Goal: Contribute content: Contribute content

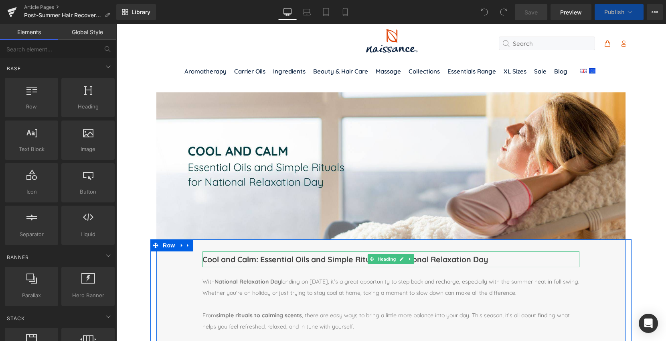
click at [292, 260] on h1 "Cool and Calm: Essential Oils and Simple Rituals for National Relaxation Day" at bounding box center [391, 259] width 377 height 16
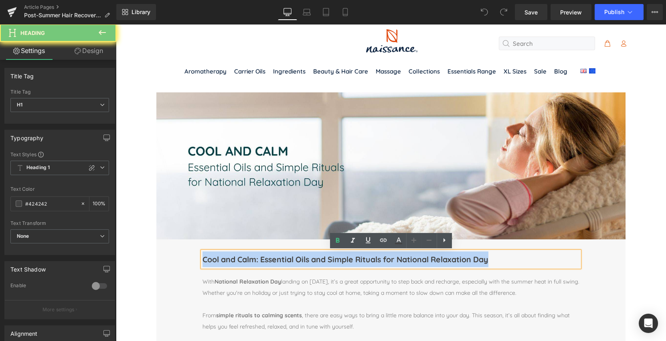
click at [292, 260] on h1 "Cool and Calm: Essential Oils and Simple Rituals for National Relaxation Day" at bounding box center [391, 259] width 377 height 16
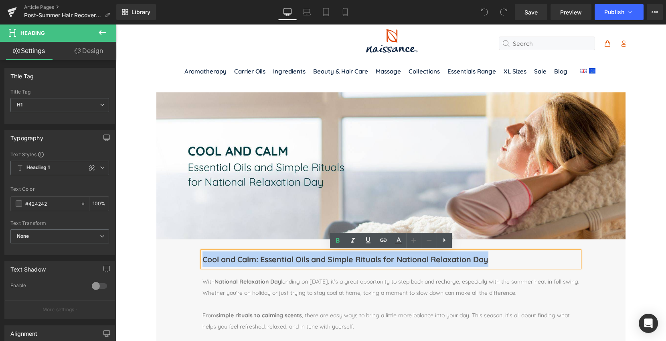
paste div
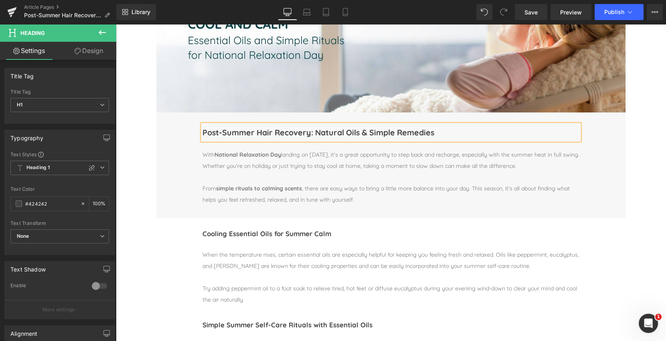
scroll to position [138, 0]
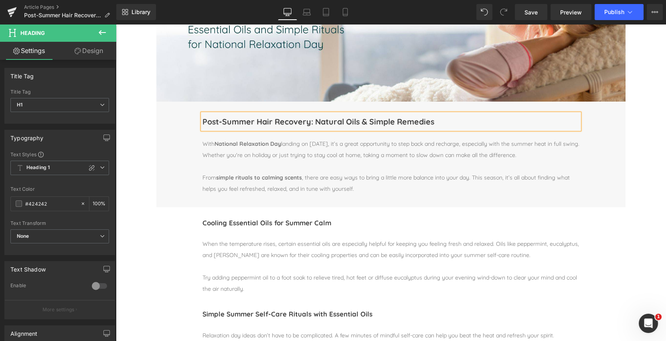
click at [219, 150] on p "With National Relaxation Day landing on [DATE], it’s a great opportunity to ste…" at bounding box center [391, 149] width 377 height 22
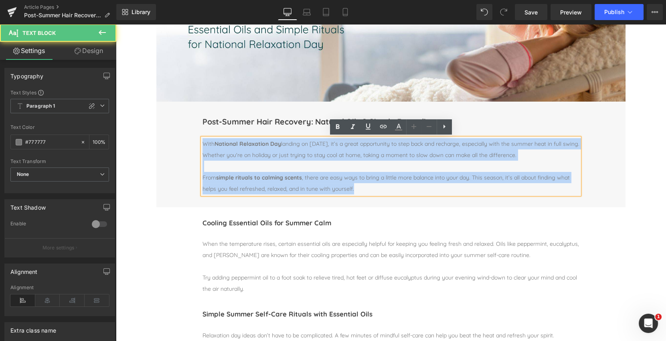
drag, startPoint x: 203, startPoint y: 142, endPoint x: 367, endPoint y: 189, distance: 170.2
click at [367, 189] on div "With National Relaxation Day landing on [DATE], it’s a great opportunity to ste…" at bounding box center [391, 166] width 377 height 56
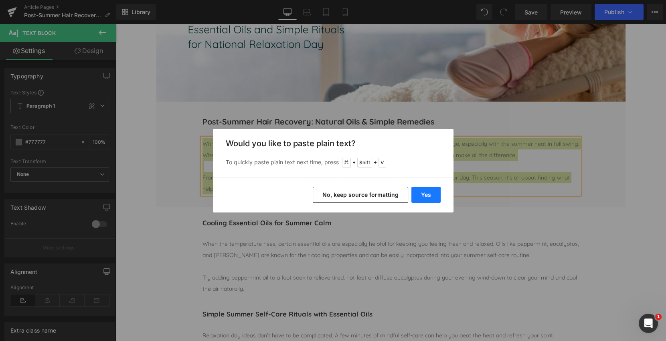
click at [426, 192] on button "Yes" at bounding box center [426, 195] width 29 height 16
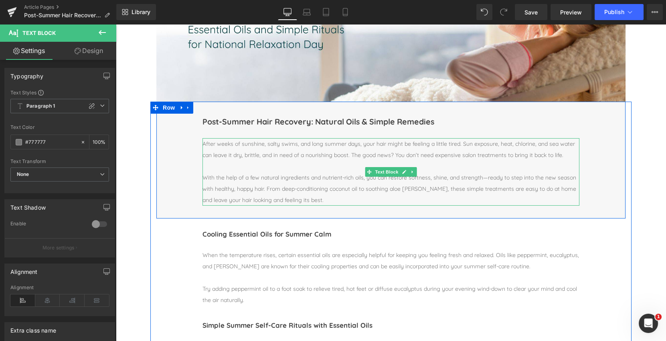
click at [256, 169] on p at bounding box center [391, 165] width 377 height 11
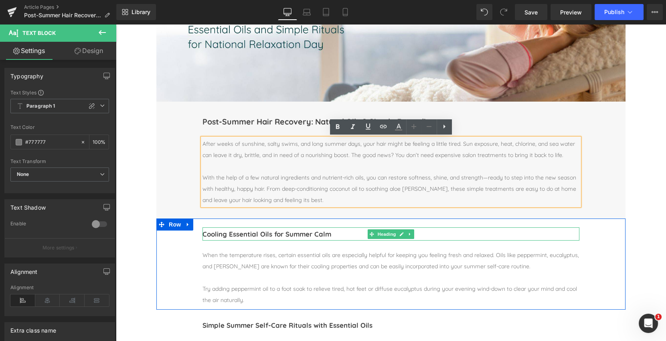
click at [252, 234] on h1 "Cooling Essential Oils for Summer Calm" at bounding box center [391, 234] width 377 height 14
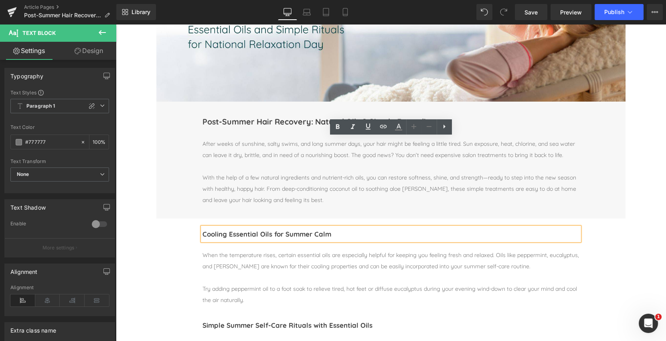
click at [252, 234] on h1 "Cooling Essential Oils for Summer Calm" at bounding box center [391, 234] width 377 height 14
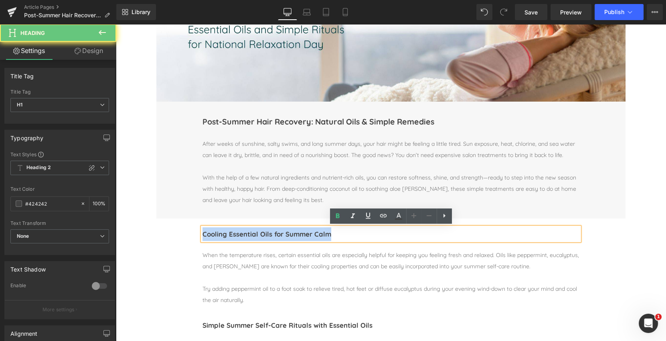
click at [252, 234] on h1 "Cooling Essential Oils for Summer Calm" at bounding box center [391, 234] width 377 height 14
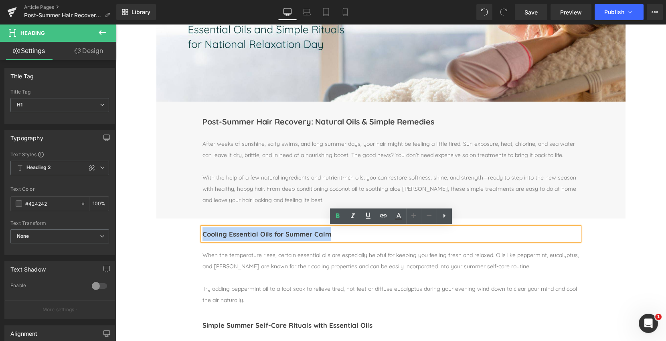
paste div
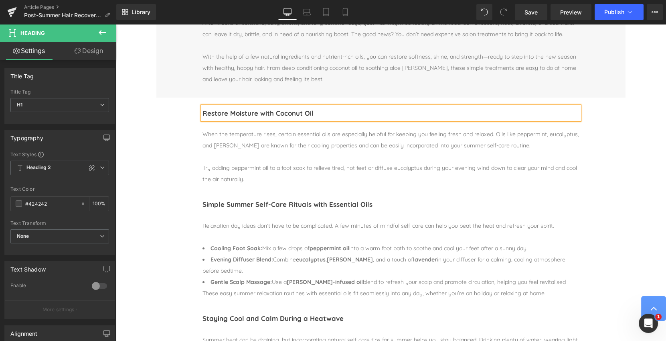
scroll to position [273, 0]
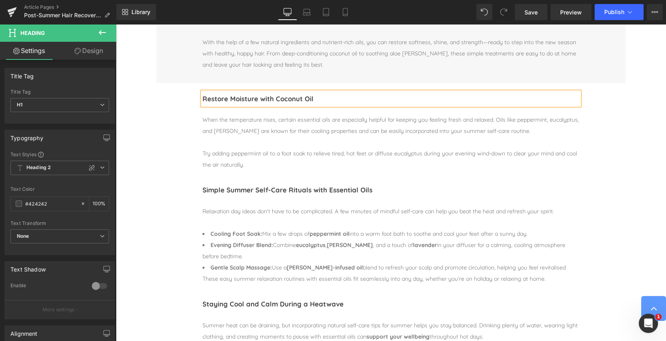
click at [216, 126] on div "When the temperature rises, certain essential oils are especially helpful for k…" at bounding box center [391, 125] width 377 height 22
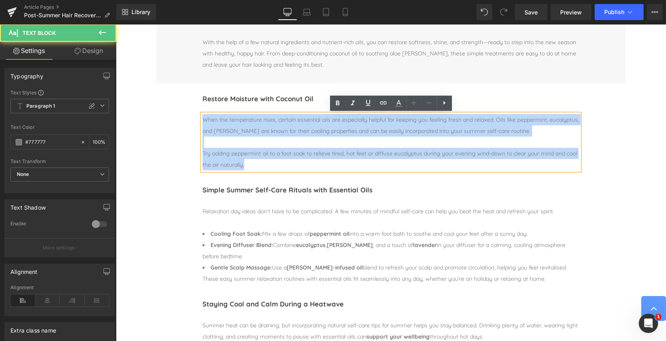
drag, startPoint x: 203, startPoint y: 120, endPoint x: 269, endPoint y: 172, distance: 84.4
click at [269, 170] on div "When the temperature rises, certain essential oils are especially helpful for k…" at bounding box center [391, 142] width 377 height 56
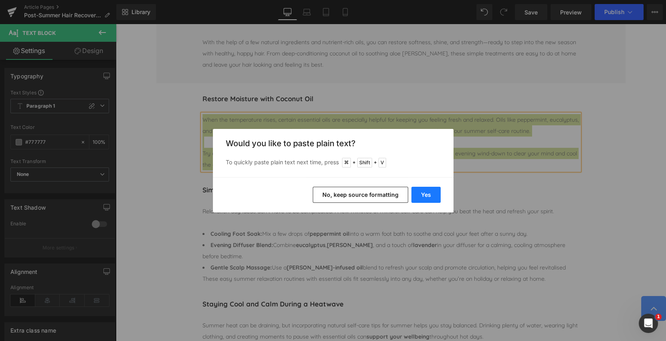
drag, startPoint x: 428, startPoint y: 193, endPoint x: 312, endPoint y: 169, distance: 118.4
click at [428, 193] on button "Yes" at bounding box center [426, 195] width 29 height 16
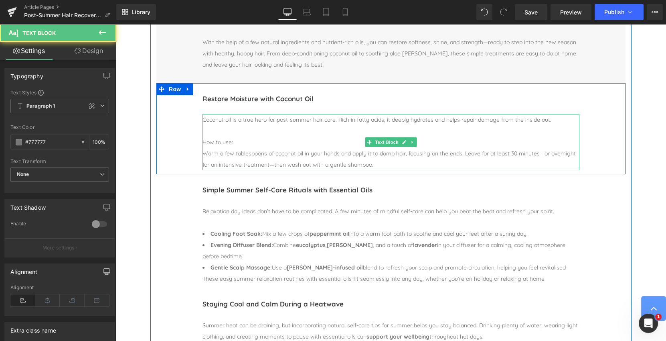
click at [212, 143] on div "How to use:" at bounding box center [391, 141] width 377 height 11
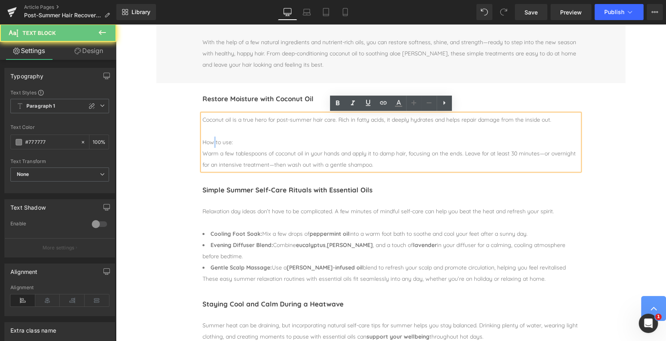
click at [212, 143] on div "How to use:" at bounding box center [391, 141] width 377 height 11
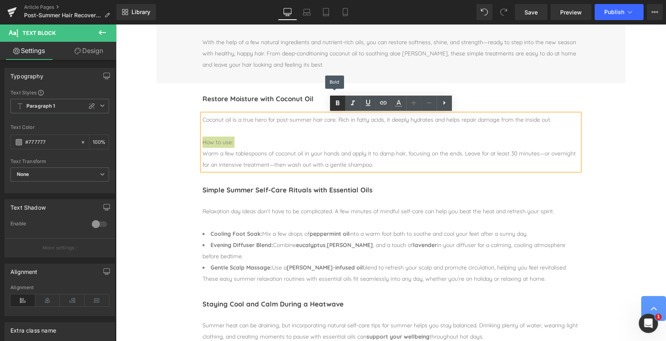
click at [341, 102] on icon at bounding box center [338, 103] width 10 height 10
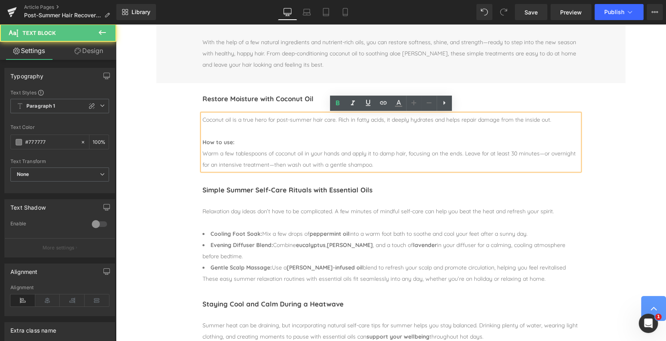
click at [207, 132] on div at bounding box center [391, 130] width 377 height 11
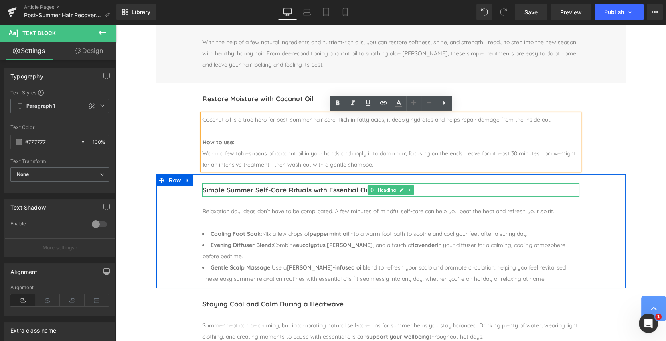
click at [219, 191] on h1 "Simple Summer Self-Care Rituals with Essential Oils" at bounding box center [391, 190] width 377 height 14
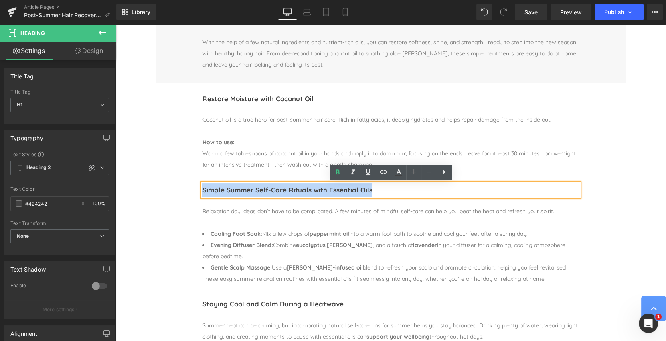
drag, startPoint x: 204, startPoint y: 190, endPoint x: 378, endPoint y: 189, distance: 173.7
click at [378, 189] on h1 "Simple Summer Self-Care Rituals with Essential Oils" at bounding box center [391, 190] width 377 height 14
paste div
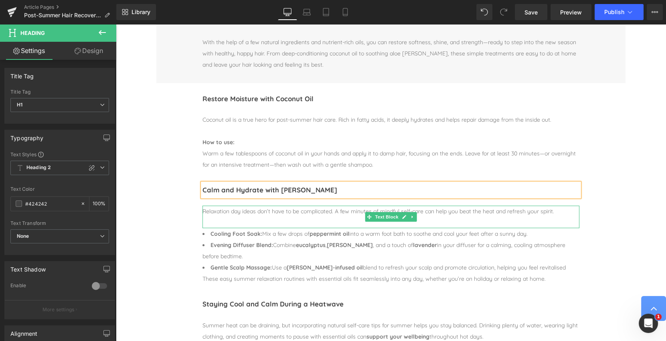
click at [208, 214] on span "Relaxation day ideas don’t have to be complicated. A few minutes of mindful sel…" at bounding box center [379, 210] width 352 height 7
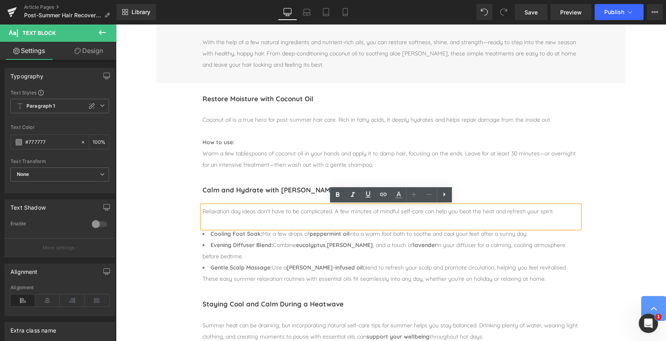
click at [203, 211] on span "Relaxation day ideas don’t have to be complicated. A few minutes of mindful sel…" at bounding box center [379, 210] width 352 height 7
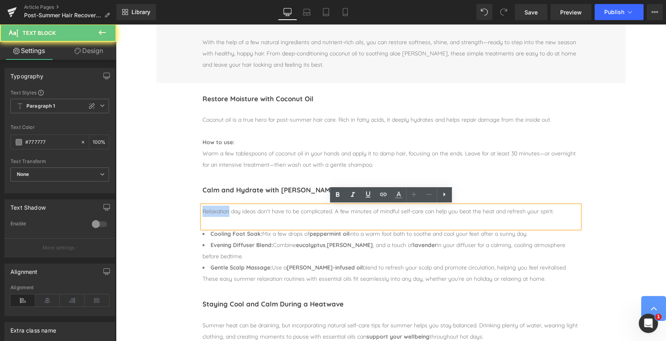
click at [203, 211] on span "Relaxation day ideas don’t have to be complicated. A few minutes of mindful sel…" at bounding box center [379, 210] width 352 height 7
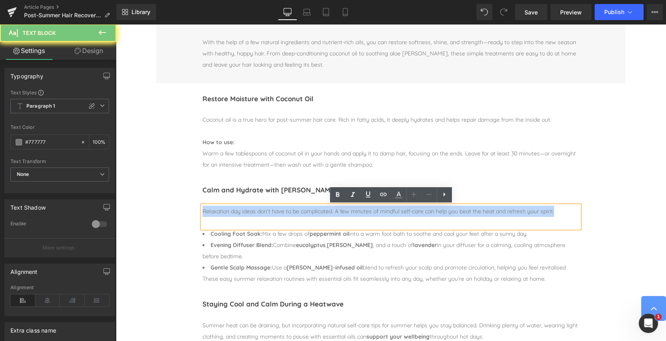
click at [203, 211] on span "Relaxation day ideas don’t have to be complicated. A few minutes of mindful sel…" at bounding box center [379, 210] width 352 height 7
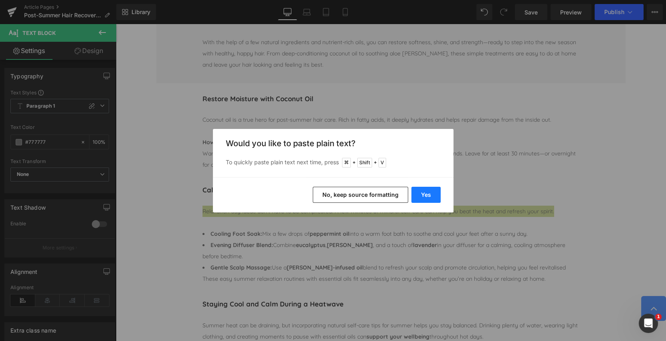
click at [431, 193] on button "Yes" at bounding box center [426, 195] width 29 height 16
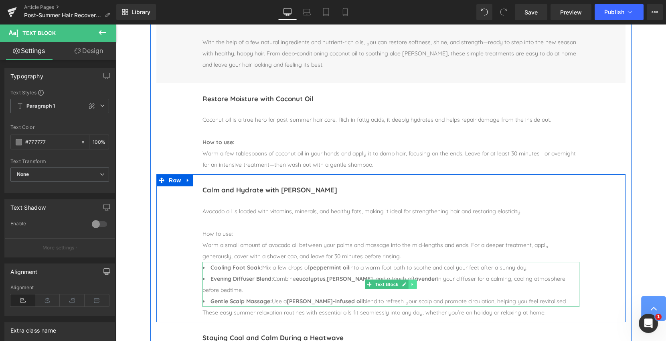
click at [411, 285] on icon at bounding box center [412, 284] width 4 height 5
click at [416, 284] on icon at bounding box center [417, 284] width 4 height 5
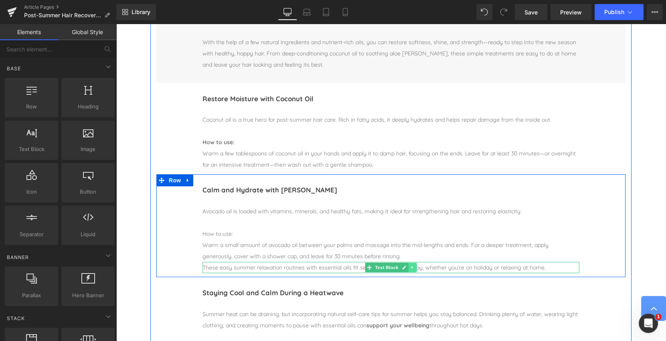
click at [412, 268] on icon at bounding box center [412, 267] width 4 height 5
click at [418, 268] on icon at bounding box center [417, 267] width 4 height 4
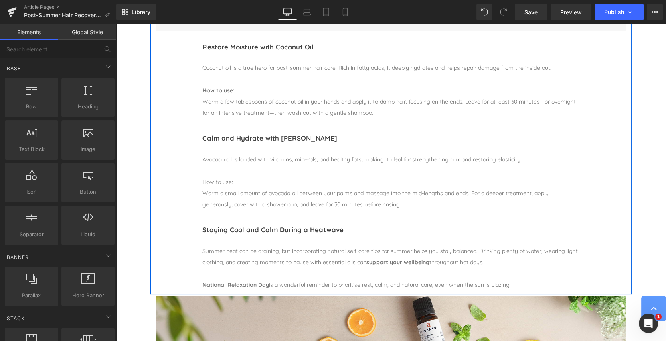
scroll to position [329, 0]
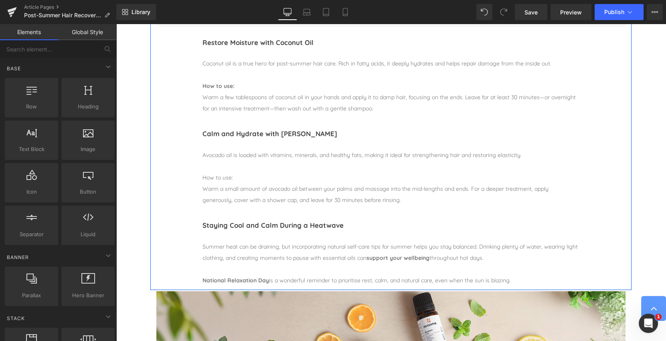
click at [222, 226] on h1 "Staying Cool and Calm During a Heatwave" at bounding box center [391, 225] width 377 height 14
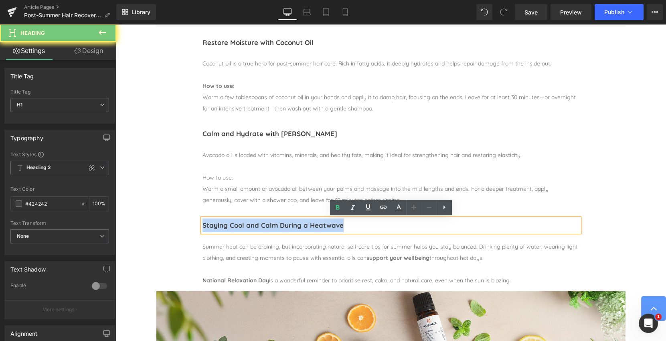
click at [222, 226] on h1 "Staying Cool and Calm During a Heatwave" at bounding box center [391, 225] width 377 height 14
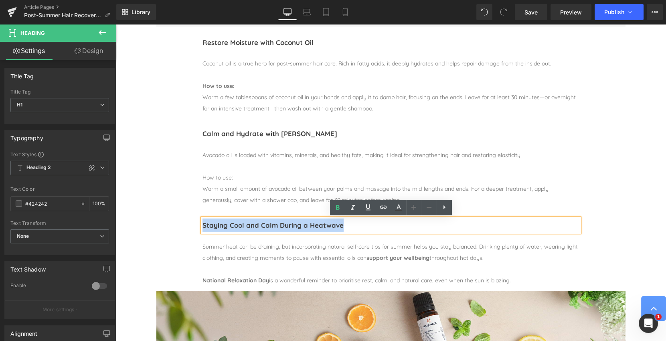
paste div
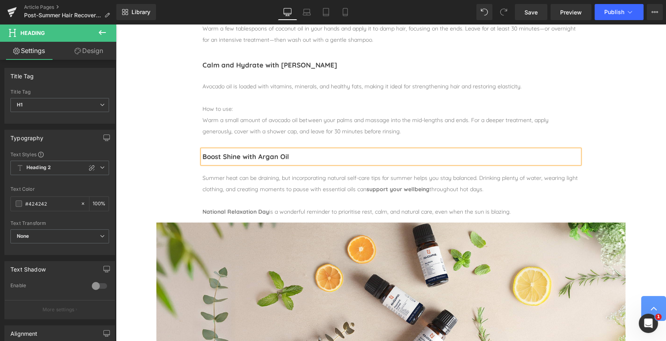
scroll to position [402, 0]
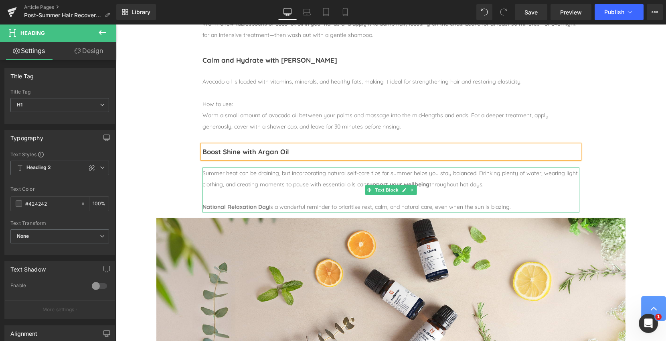
click at [209, 173] on span "Summer heat can be draining, but incorporating natural self-care tips for summe…" at bounding box center [391, 178] width 376 height 18
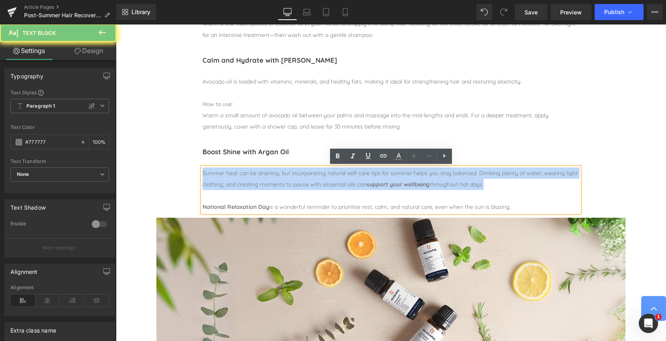
click at [209, 173] on span "Summer heat can be draining, but incorporating natural self-care tips for summe…" at bounding box center [391, 178] width 376 height 18
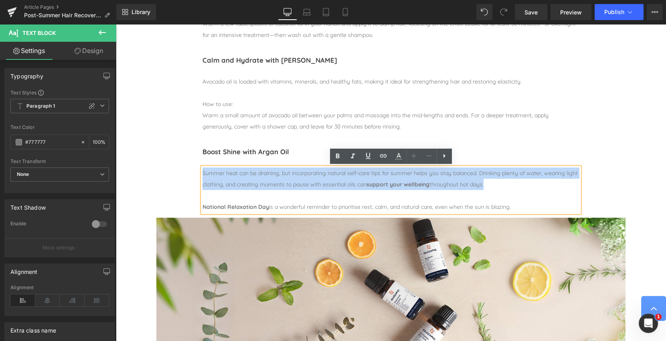
drag, startPoint x: 524, startPoint y: 207, endPoint x: 200, endPoint y: 165, distance: 326.9
click at [200, 165] on div "Boost Shine with Argan Oil Heading Separator Summer heat can be draining, but i…" at bounding box center [391, 178] width 389 height 67
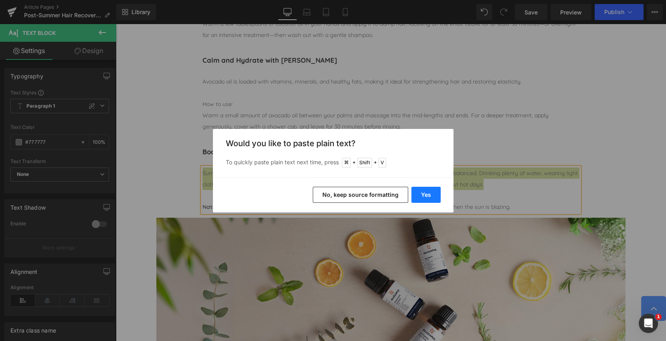
click at [421, 189] on button "Yes" at bounding box center [426, 195] width 29 height 16
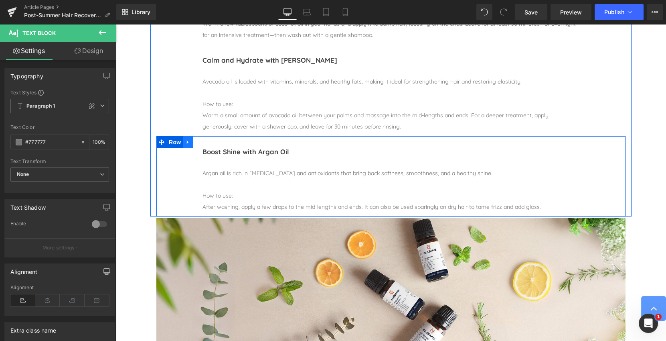
click at [189, 144] on icon at bounding box center [188, 142] width 6 height 6
click at [199, 142] on icon at bounding box center [199, 142] width 6 height 6
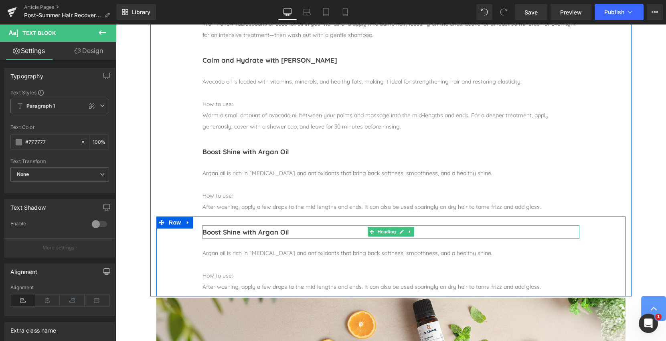
click at [263, 232] on h1 "Boost Shine with Argan Oil" at bounding box center [391, 232] width 377 height 14
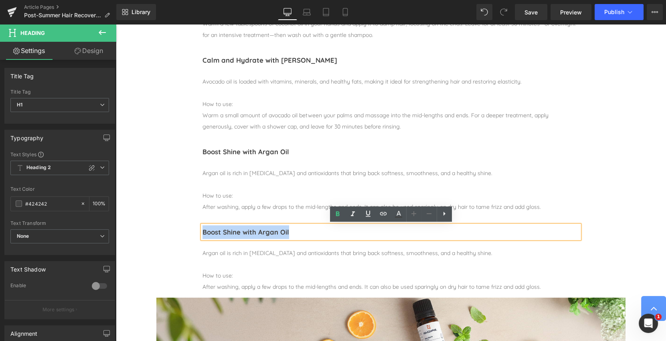
paste div
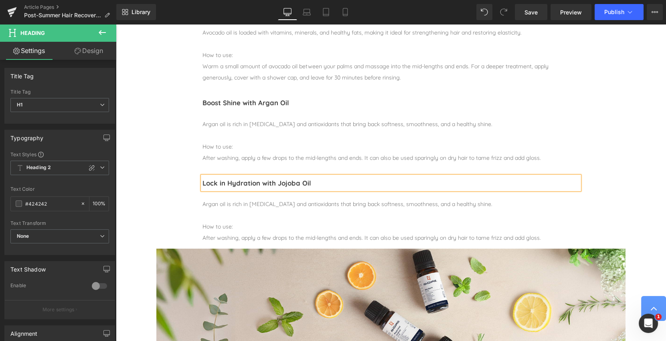
scroll to position [472, 0]
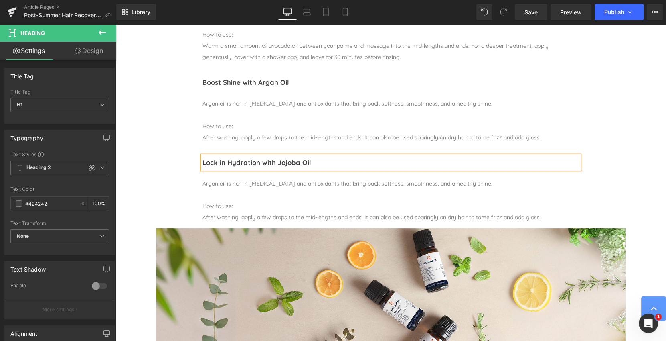
click at [209, 181] on div "Argan oil is rich in [MEDICAL_DATA] and antioxidants that bring back softness, …" at bounding box center [391, 183] width 377 height 11
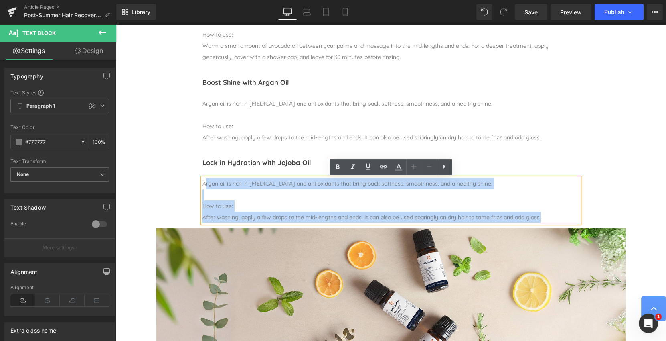
drag, startPoint x: 204, startPoint y: 183, endPoint x: 509, endPoint y: 223, distance: 307.3
click at [509, 223] on div "Argan oil is rich in [MEDICAL_DATA] and antioxidants that bring back softness, …" at bounding box center [391, 200] width 377 height 45
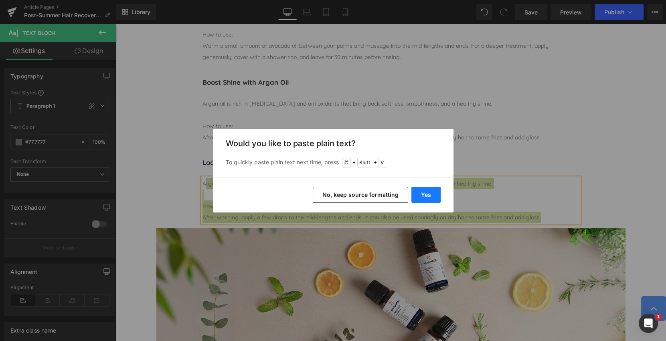
click at [432, 193] on button "Yes" at bounding box center [426, 195] width 29 height 16
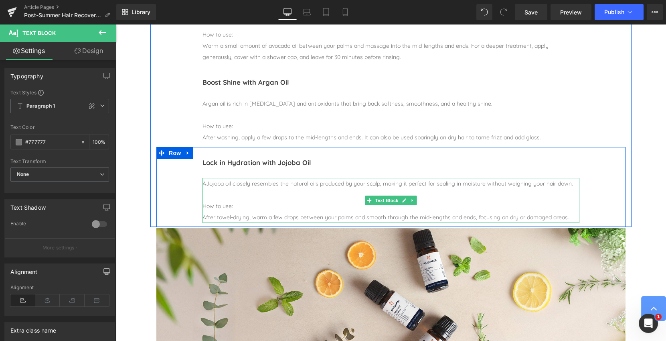
click at [207, 185] on div "AJojoba oil closely resembles the natural oils produced by your scalp, making i…" at bounding box center [391, 183] width 377 height 11
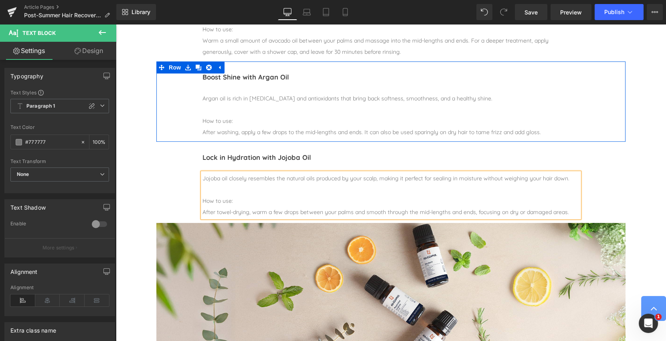
scroll to position [476, 0]
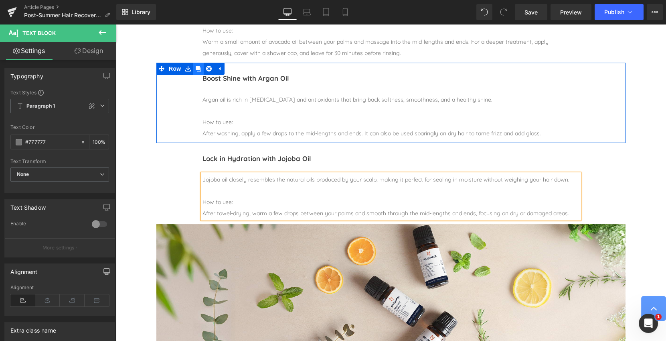
click at [199, 70] on icon at bounding box center [199, 69] width 6 height 6
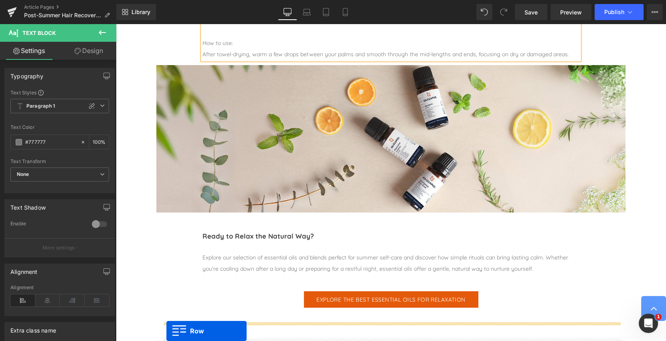
scroll to position [663, 0]
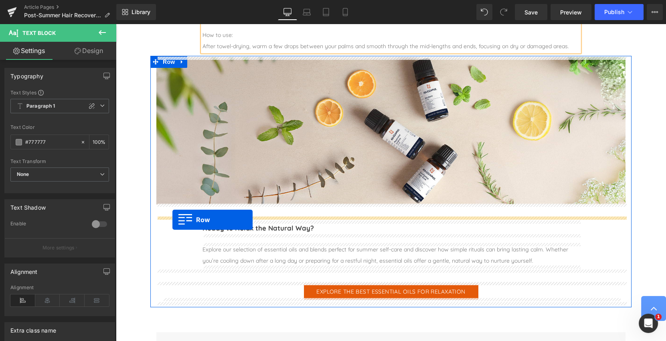
drag, startPoint x: 161, startPoint y: 107, endPoint x: 173, endPoint y: 219, distance: 113.3
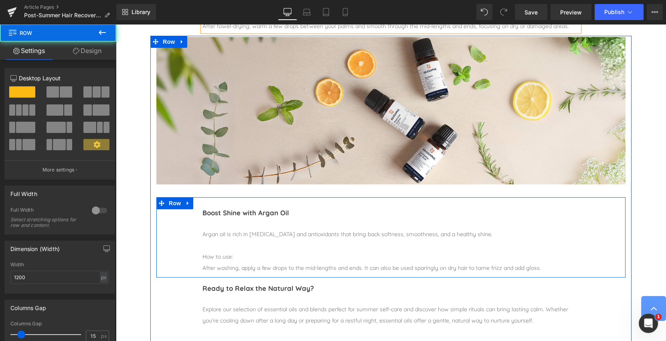
scroll to position [643, 0]
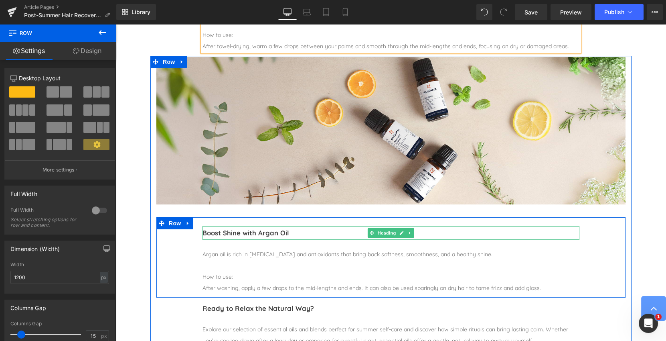
click at [236, 234] on h1 "Boost Shine with Argan Oil" at bounding box center [391, 233] width 377 height 14
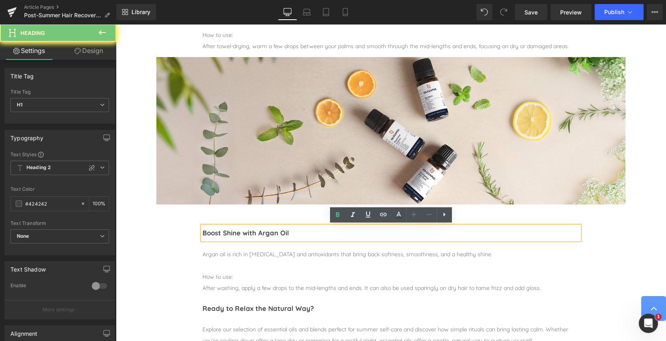
click at [236, 234] on h1 "Boost Shine with Argan Oil" at bounding box center [391, 233] width 377 height 14
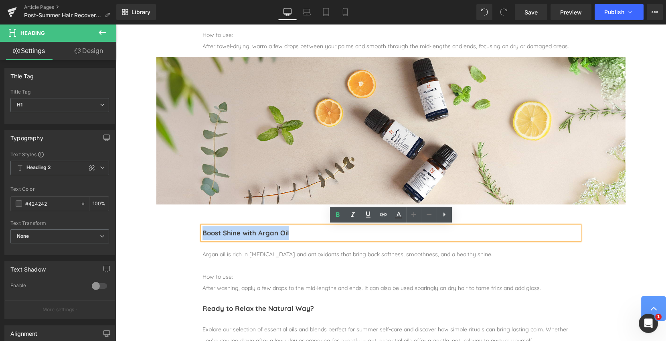
paste div
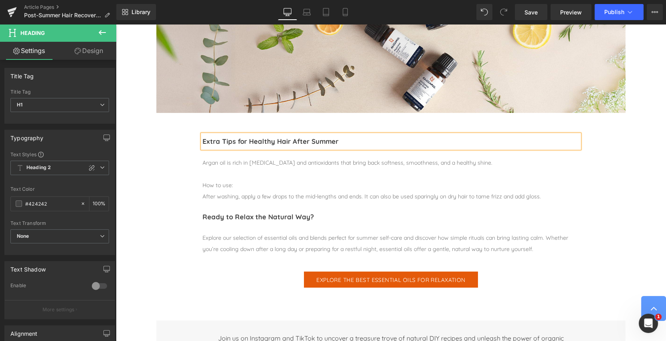
scroll to position [737, 0]
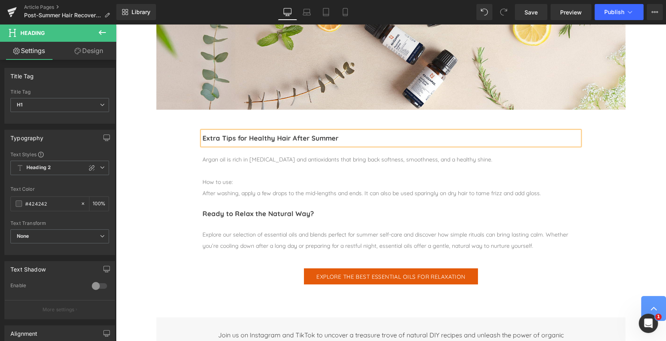
click at [220, 160] on div "Argan oil is rich in [MEDICAL_DATA] and antioxidants that bring back softness, …" at bounding box center [391, 159] width 377 height 11
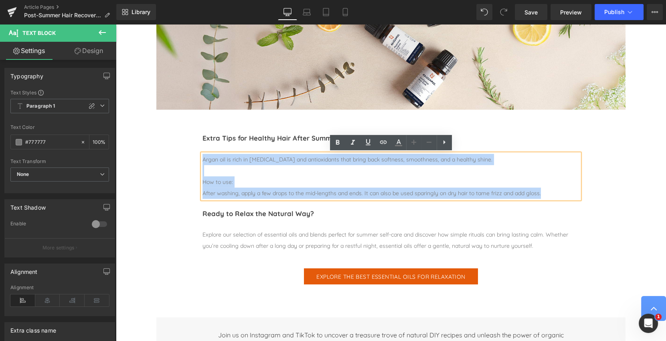
drag, startPoint x: 203, startPoint y: 159, endPoint x: 554, endPoint y: 195, distance: 352.1
click at [554, 195] on div "Argan oil is rich in [MEDICAL_DATA] and antioxidants that bring back softness, …" at bounding box center [391, 176] width 377 height 45
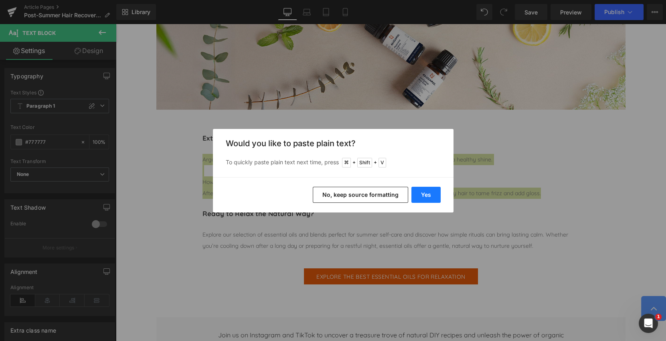
click at [421, 189] on button "Yes" at bounding box center [426, 195] width 29 height 16
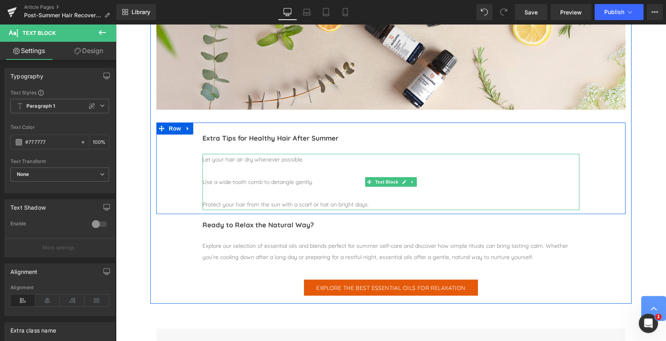
click at [230, 176] on div "Use a wide-tooth comb to detangle gently." at bounding box center [391, 181] width 377 height 11
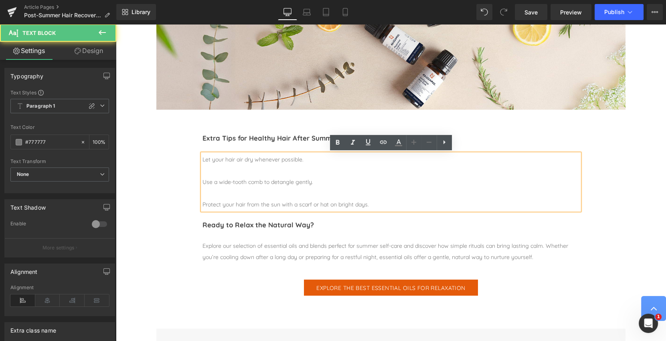
click at [222, 172] on div at bounding box center [391, 170] width 377 height 11
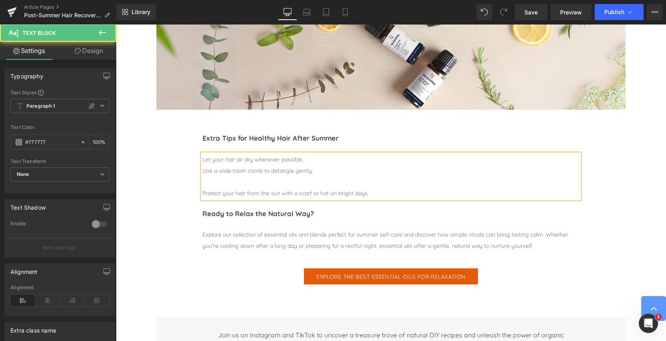
click at [222, 182] on div at bounding box center [391, 181] width 377 height 11
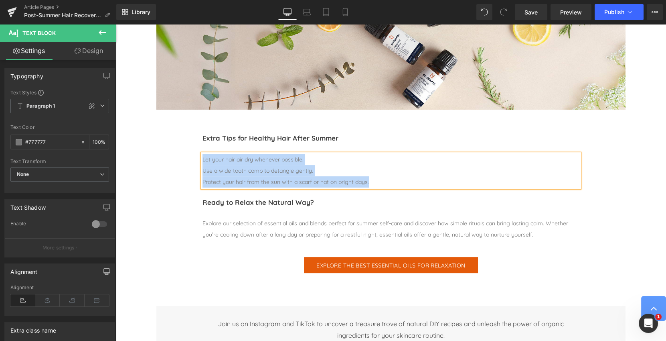
drag, startPoint x: 346, startPoint y: 183, endPoint x: 194, endPoint y: 158, distance: 154.5
click at [194, 158] on div "Extra Tips for Healthy Hair After Summer Heading Separator Let your hair air dr…" at bounding box center [390, 156] width 469 height 69
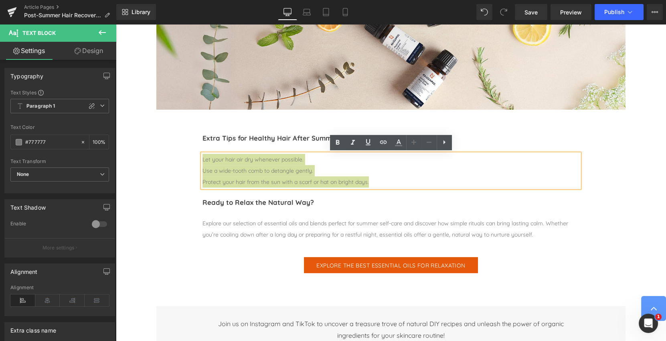
click at [448, 144] on icon at bounding box center [445, 142] width 10 height 10
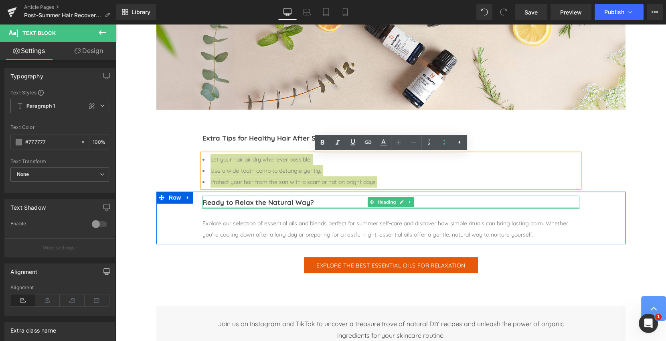
click at [243, 207] on div at bounding box center [391, 208] width 377 height 2
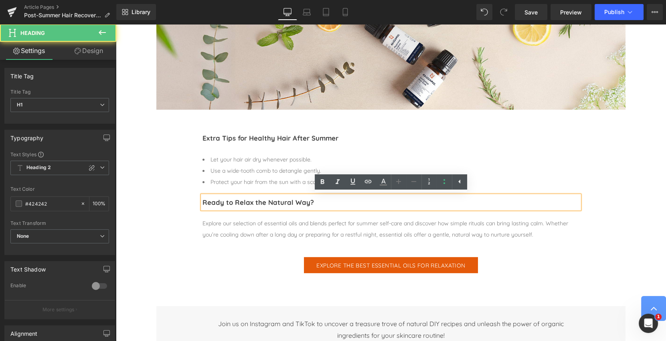
click at [235, 200] on h1 "Ready to Relax the Natural Way?" at bounding box center [391, 202] width 377 height 14
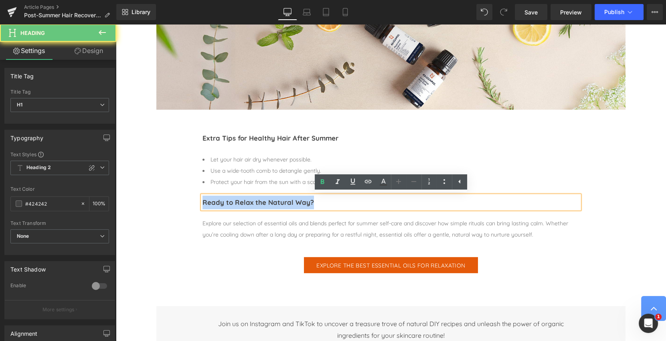
click at [235, 200] on h1 "Ready to Relax the Natural Way?" at bounding box center [391, 202] width 377 height 14
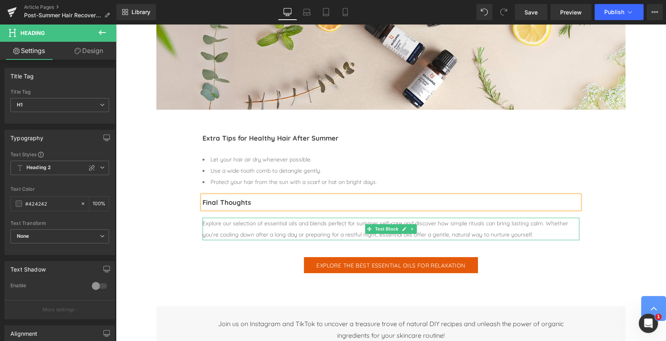
click at [243, 224] on div "Explore our selection of essential oils and blends perfect for summer self-care…" at bounding box center [391, 228] width 377 height 22
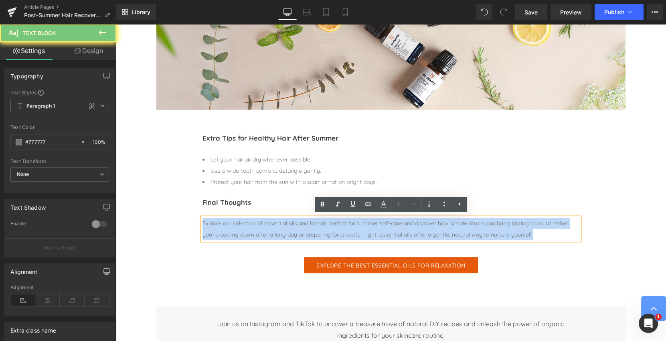
click at [243, 224] on div "Explore our selection of essential oils and blends perfect for summer self-care…" at bounding box center [391, 228] width 377 height 22
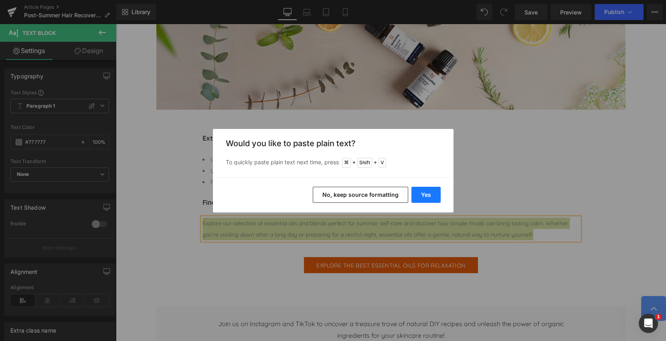
click at [427, 192] on button "Yes" at bounding box center [426, 195] width 29 height 16
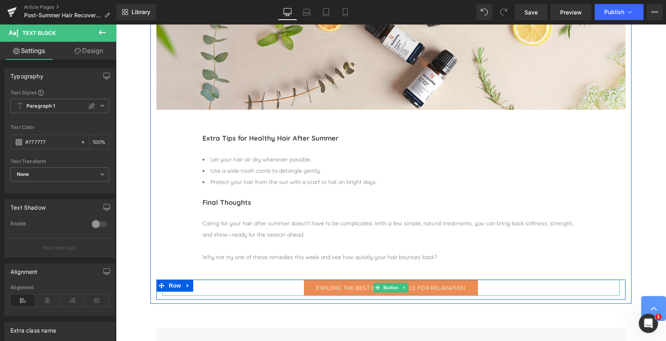
click at [372, 282] on link "Explore the Best Essential Oils for Relaxation" at bounding box center [391, 287] width 174 height 16
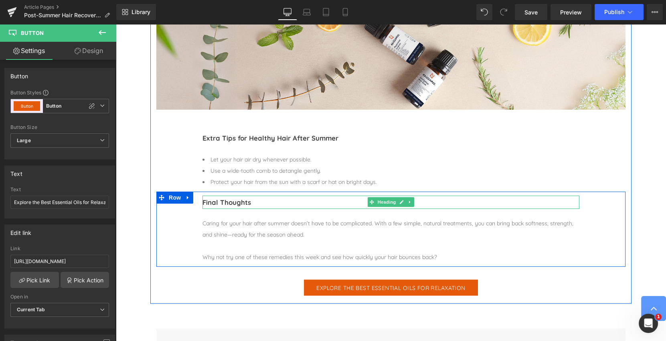
click at [228, 203] on h1 "Final Thoughts" at bounding box center [391, 202] width 377 height 14
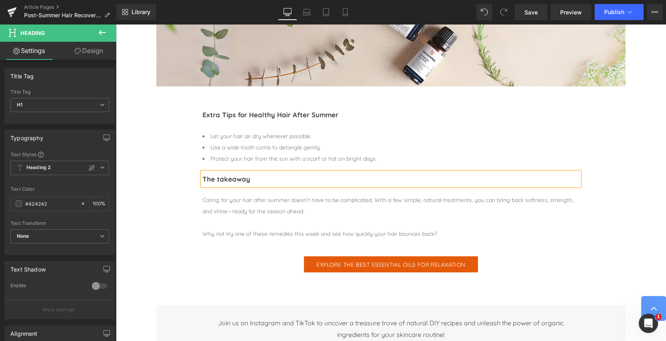
scroll to position [764, 0]
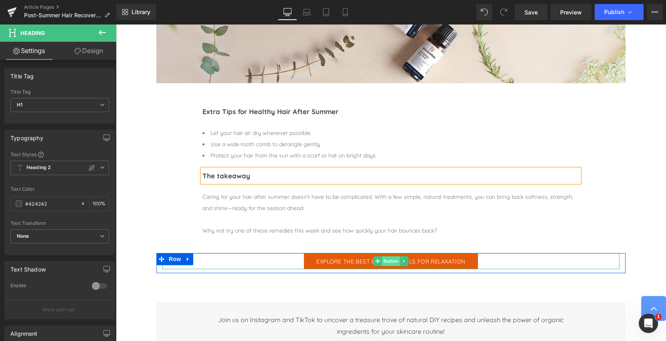
click at [391, 263] on span "Button" at bounding box center [391, 261] width 18 height 10
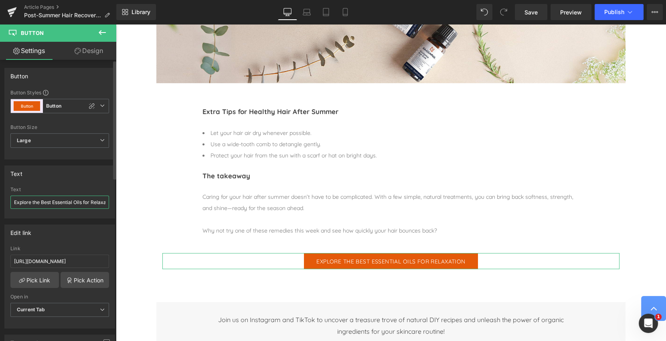
click at [58, 200] on input "Explore the Best Essential Oils for Relaxation" at bounding box center [59, 201] width 99 height 13
type input "Explore the Best natural Oils & Ingredients for your Hair"
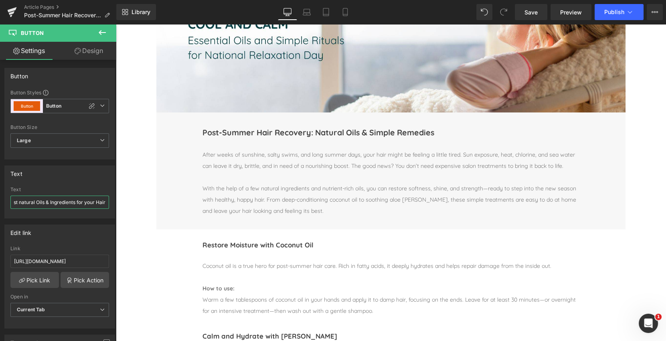
scroll to position [0, 0]
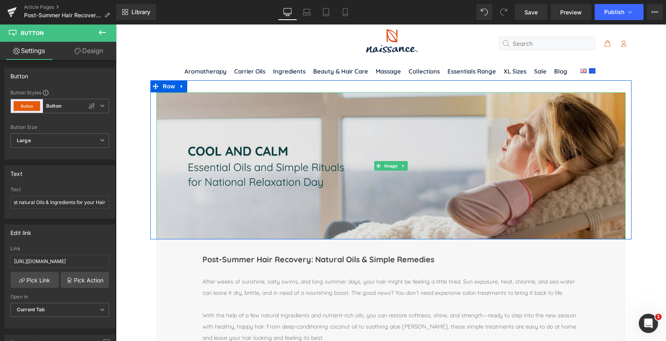
click at [413, 173] on img at bounding box center [390, 165] width 469 height 147
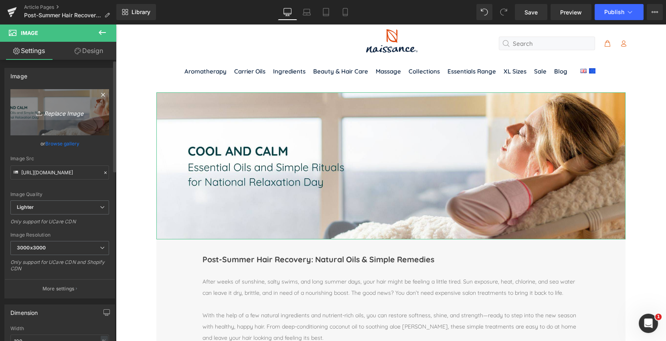
click at [62, 111] on icon "Replace Image" at bounding box center [60, 112] width 64 height 10
type input "C:\fakepath\NSS_Post_Summer_Recovery_Oils.jpg"
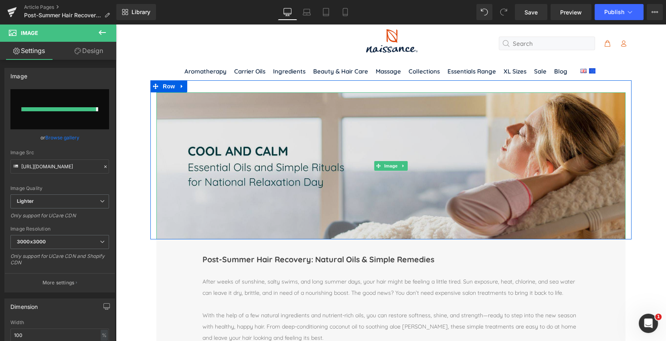
type input "[URL][DOMAIN_NAME]"
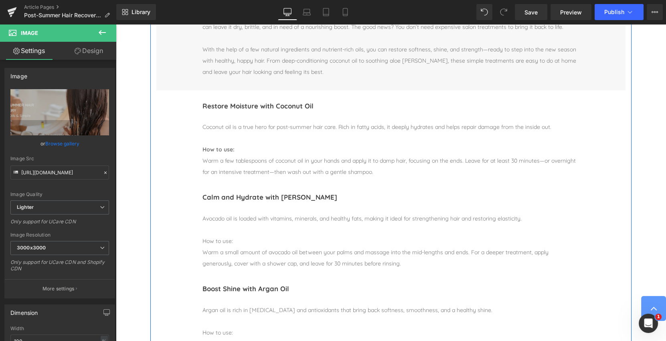
scroll to position [267, 0]
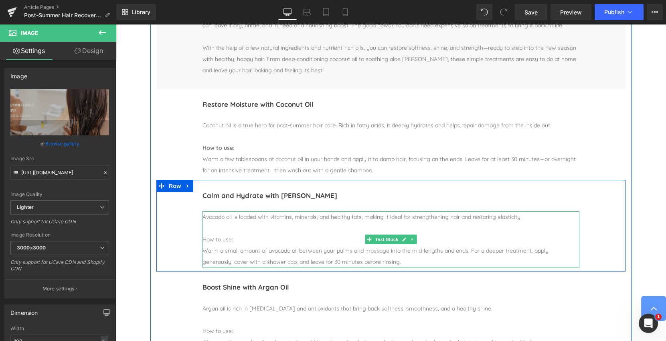
click at [223, 241] on div "How to use:" at bounding box center [391, 239] width 377 height 11
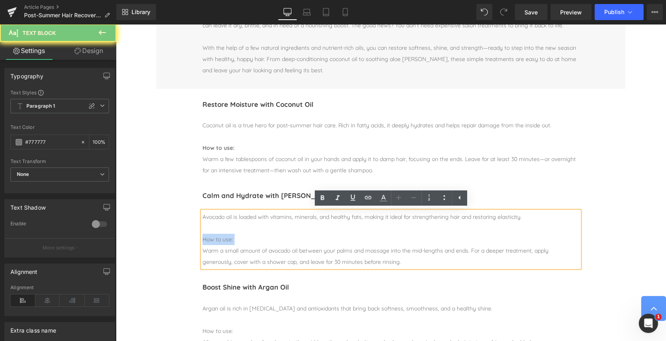
click at [223, 241] on div "How to use:" at bounding box center [391, 239] width 377 height 11
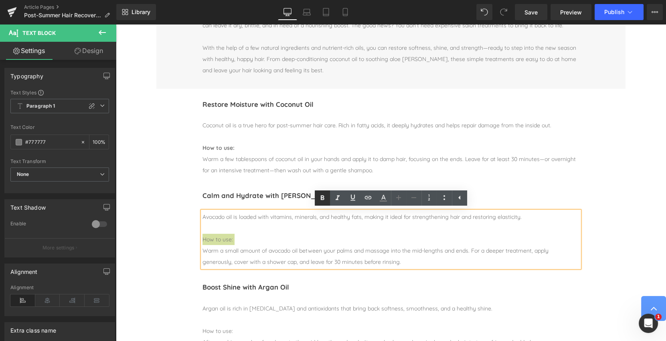
click at [322, 199] on icon at bounding box center [323, 197] width 4 height 5
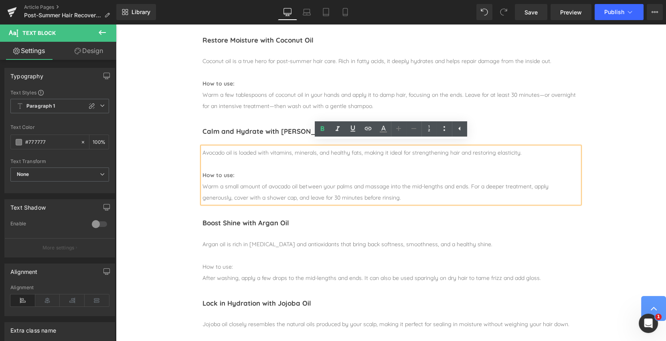
scroll to position [336, 0]
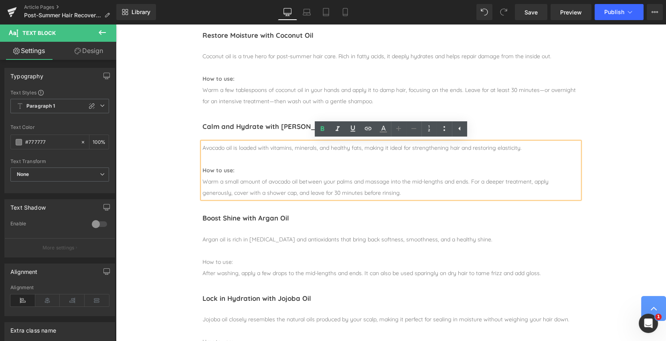
click at [223, 262] on div "How to use:" at bounding box center [391, 261] width 377 height 11
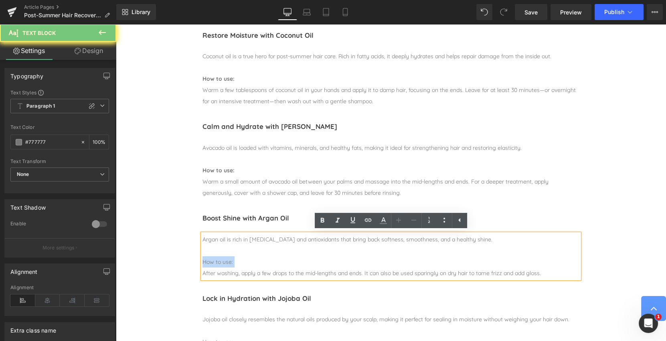
click at [223, 262] on div "How to use:" at bounding box center [391, 261] width 377 height 11
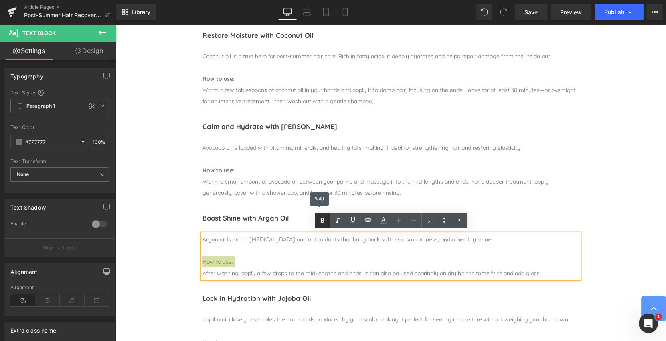
click at [320, 223] on icon at bounding box center [323, 220] width 10 height 10
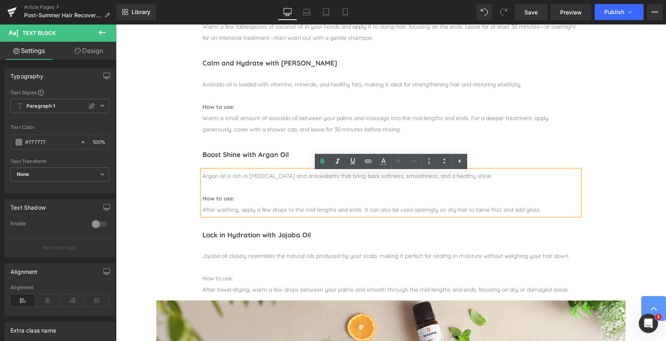
scroll to position [402, 0]
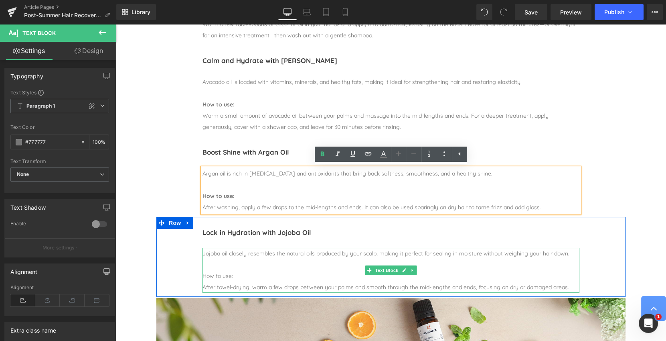
click at [212, 276] on div "How to use:" at bounding box center [391, 275] width 377 height 11
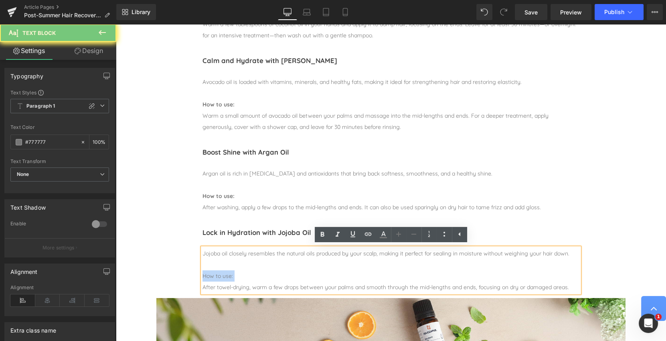
click at [212, 276] on div "How to use:" at bounding box center [391, 275] width 377 height 11
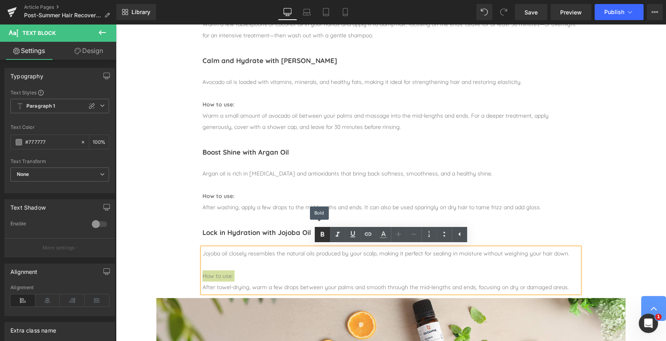
click at [322, 236] on icon at bounding box center [323, 235] width 10 height 10
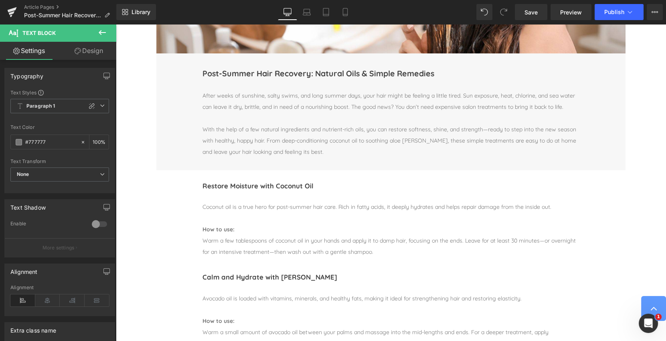
scroll to position [0, 0]
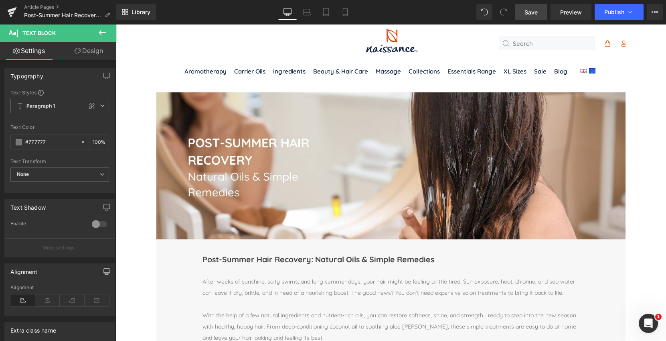
click at [533, 13] on span "Save" at bounding box center [531, 12] width 13 height 8
